Goal: Task Accomplishment & Management: Use online tool/utility

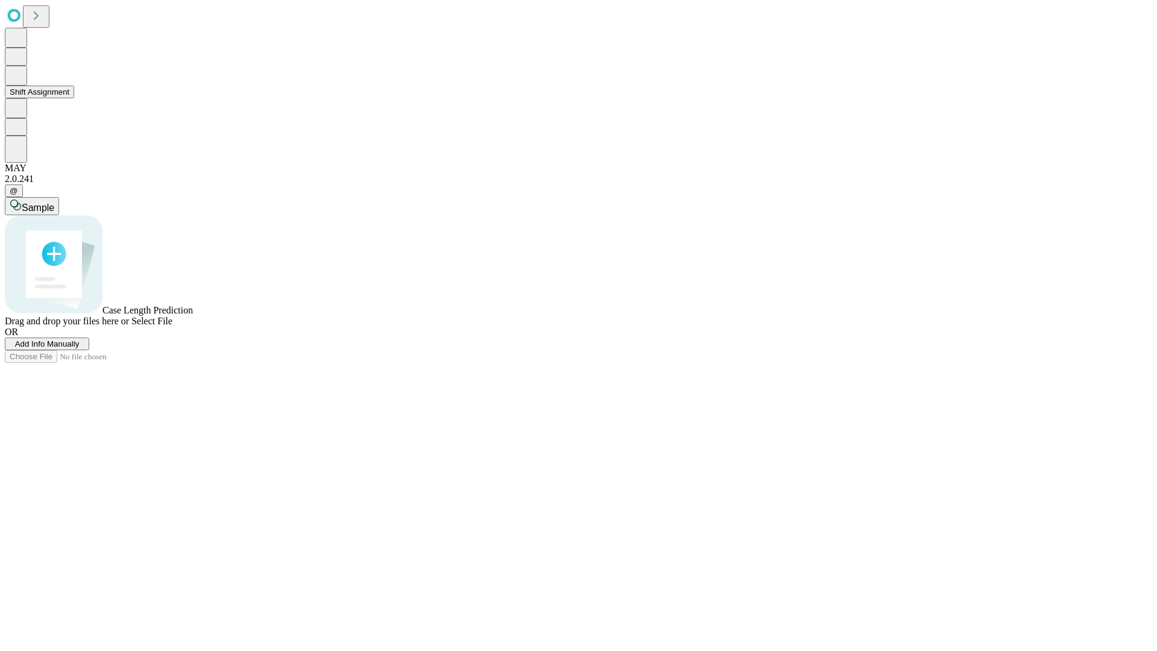
click at [74, 98] on button "Shift Assignment" at bounding box center [39, 92] width 69 height 13
